Goal: Find specific page/section: Find specific page/section

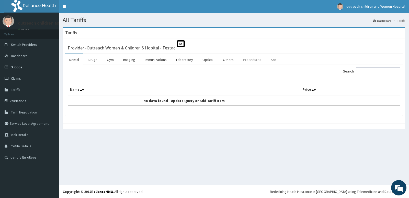
click at [254, 59] on link "Procedures" at bounding box center [252, 59] width 26 height 11
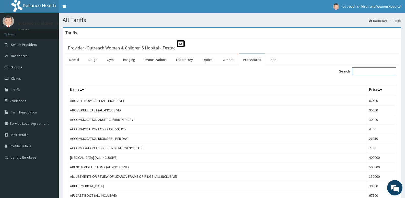
click at [362, 72] on input "Search:" at bounding box center [374, 71] width 44 height 8
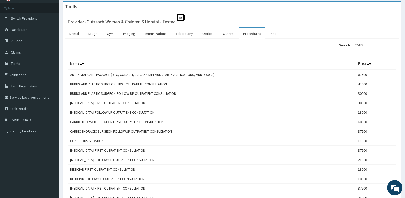
scroll to position [26, 0]
type input "CONS"
click at [184, 34] on link "Laboratory" at bounding box center [184, 34] width 25 height 11
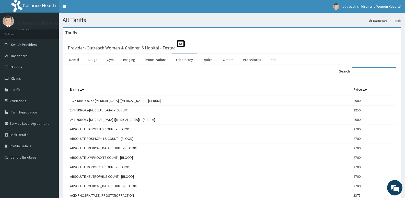
click at [368, 70] on input "Search:" at bounding box center [374, 71] width 44 height 8
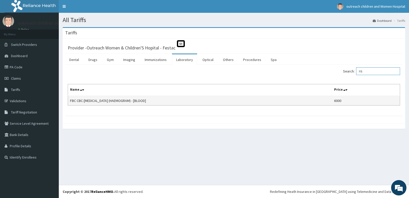
type input "F"
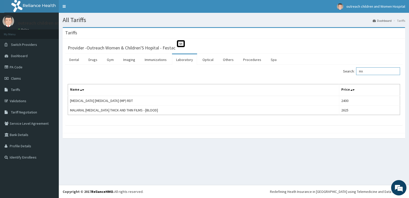
type input "M"
type input "E"
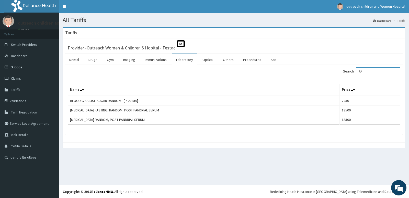
type input "R"
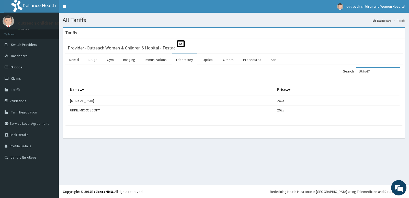
type input "URINALY"
click at [91, 59] on link "Drugs" at bounding box center [92, 59] width 17 height 11
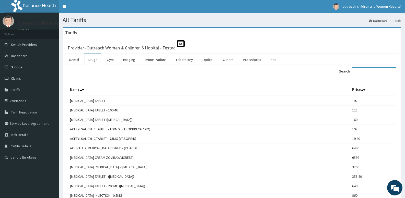
click at [360, 71] on input "Search:" at bounding box center [374, 71] width 44 height 8
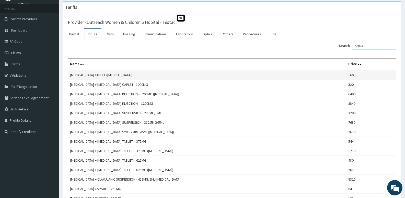
scroll to position [51, 0]
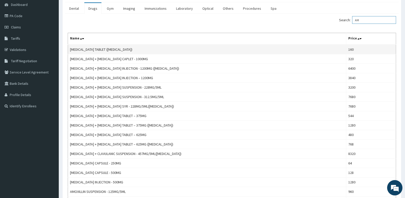
type input "A"
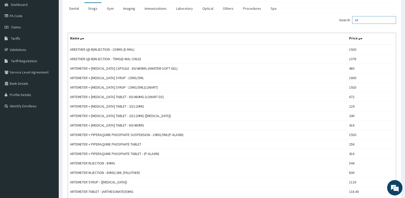
type input "A"
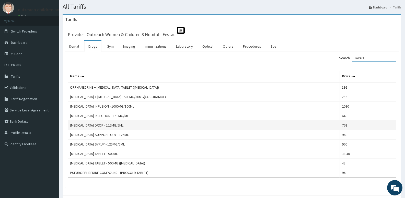
scroll to position [26, 0]
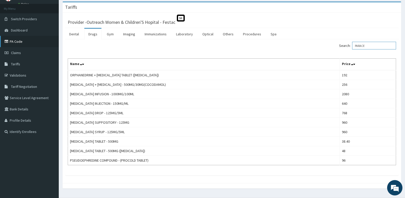
type input "PARACE"
click at [19, 42] on link "PA Code" at bounding box center [29, 41] width 59 height 11
